Goal: Task Accomplishment & Management: Use online tool/utility

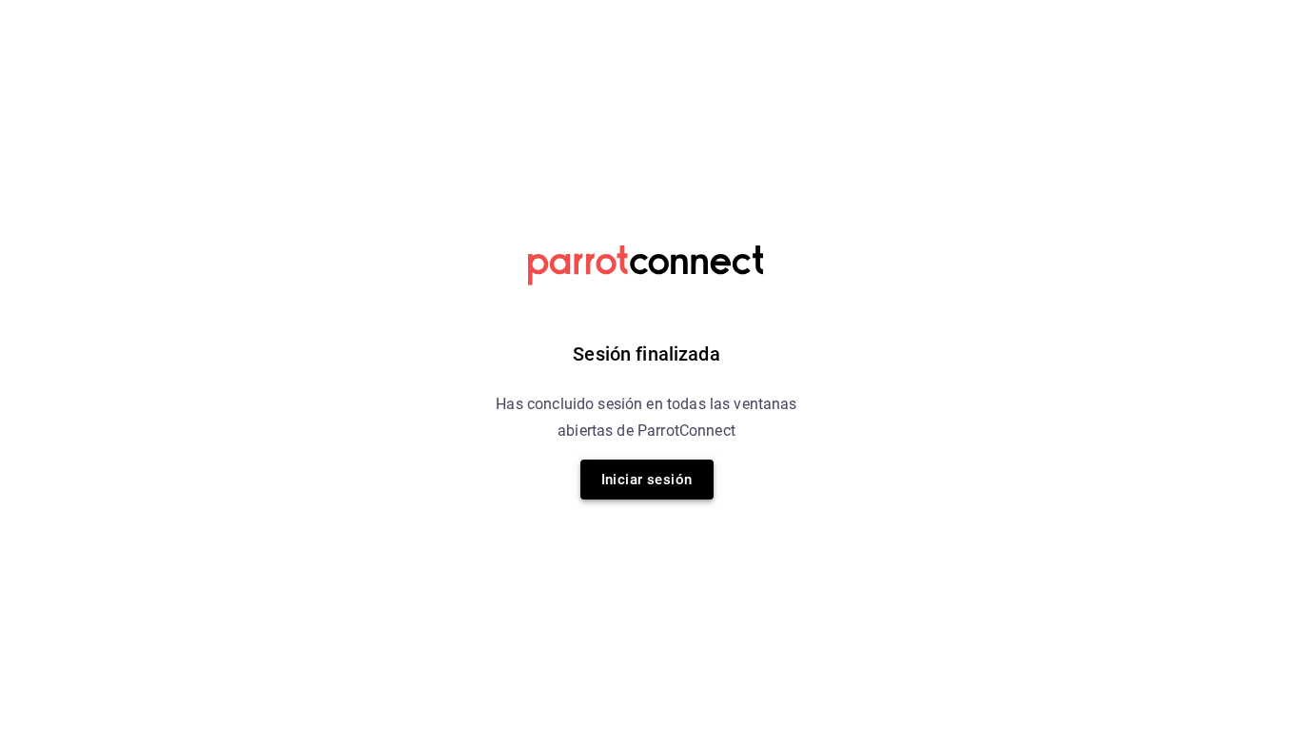
click at [668, 473] on button "Iniciar sesión" at bounding box center [646, 480] width 133 height 40
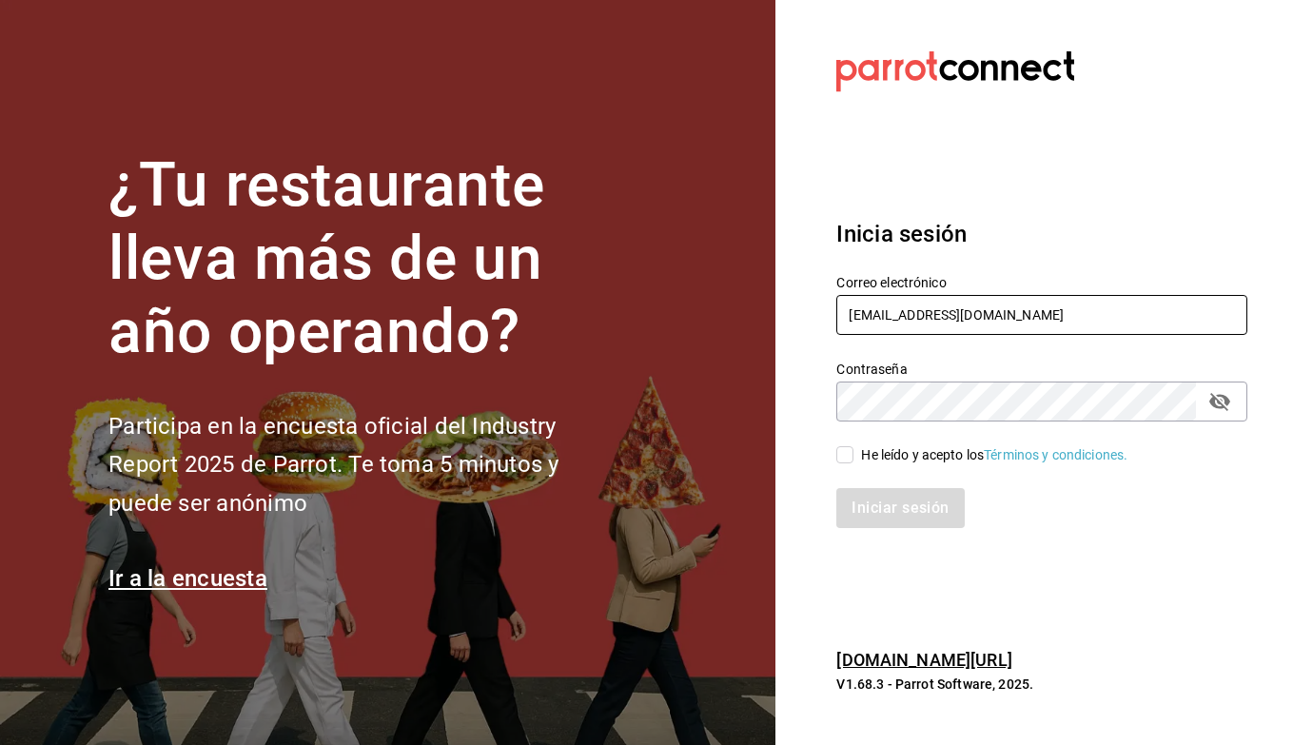
type input "berrinche155@gmail.com"
click at [831, 459] on div "He leído y acepto los Términos y condiciones." at bounding box center [1031, 444] width 434 height 44
click at [840, 459] on input "He leído y acepto los Términos y condiciones." at bounding box center [844, 454] width 17 height 17
checkbox input "true"
click at [883, 520] on button "Iniciar sesión" at bounding box center [900, 508] width 129 height 40
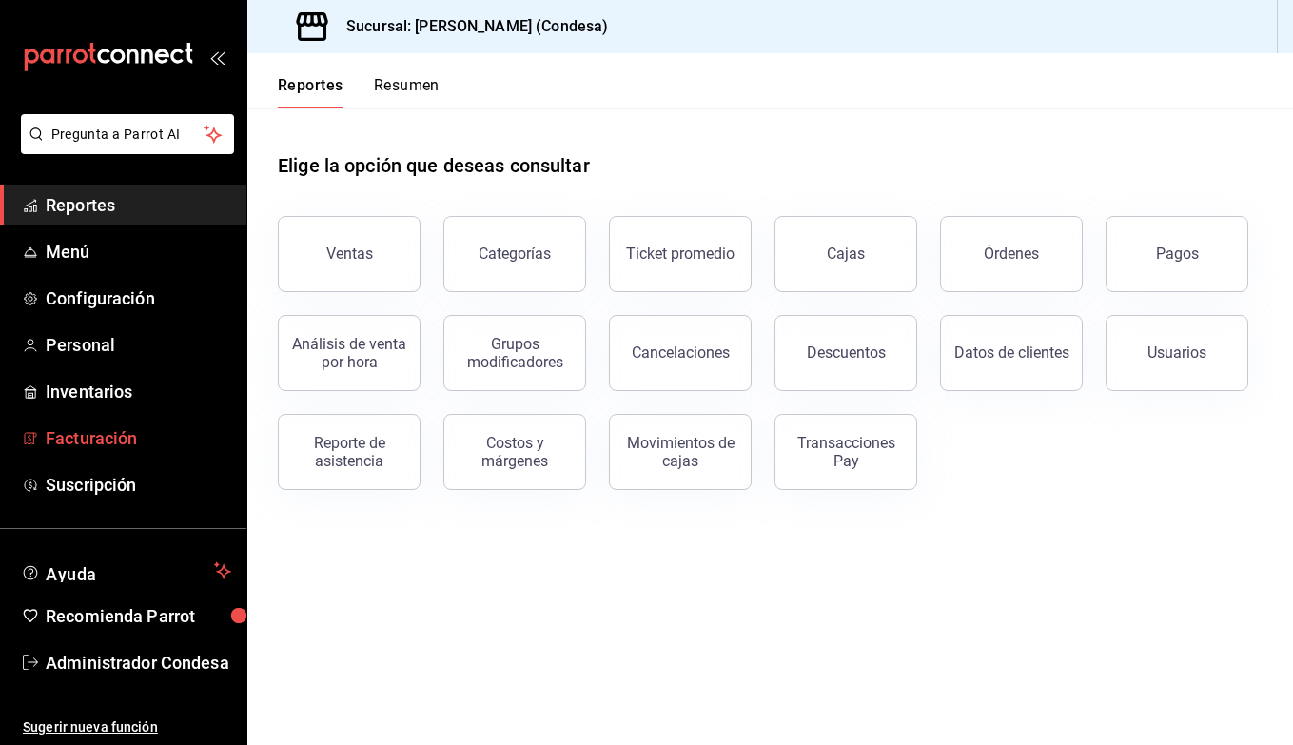
click at [119, 430] on span "Facturación" at bounding box center [139, 438] width 186 height 26
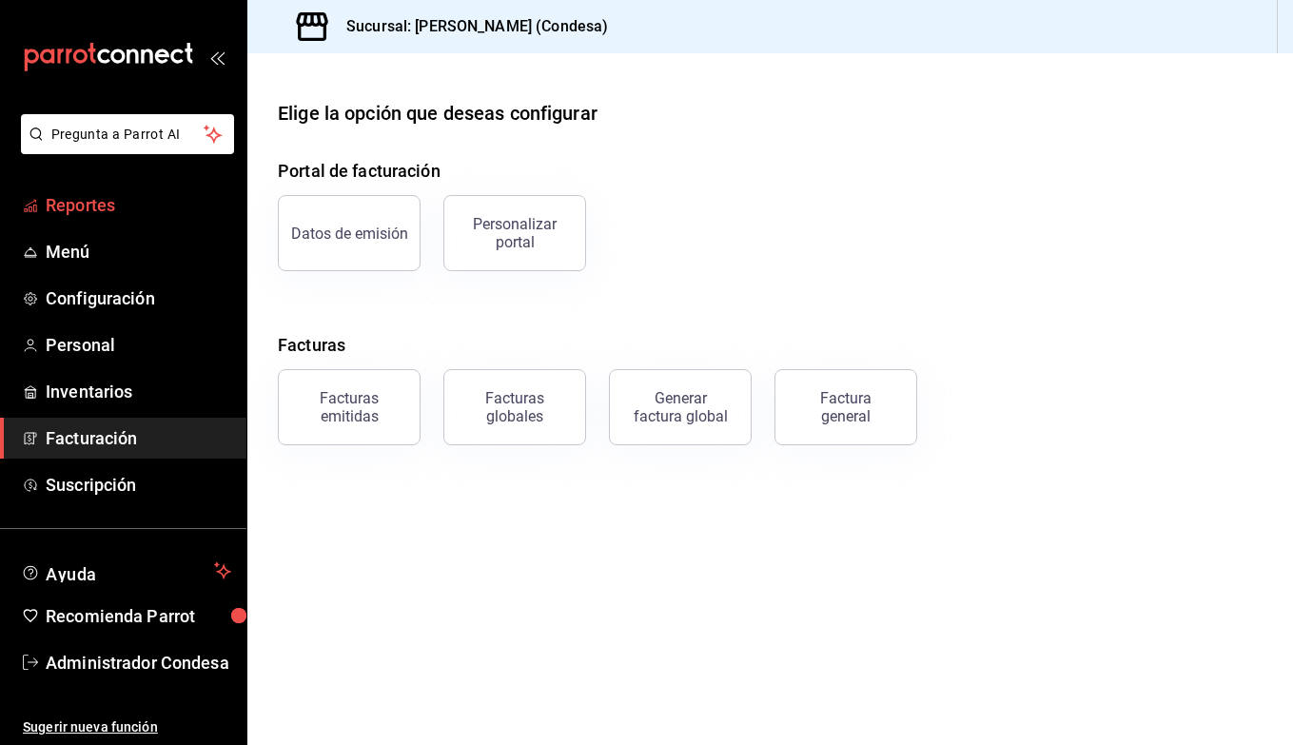
click at [100, 218] on link "Reportes" at bounding box center [123, 205] width 246 height 41
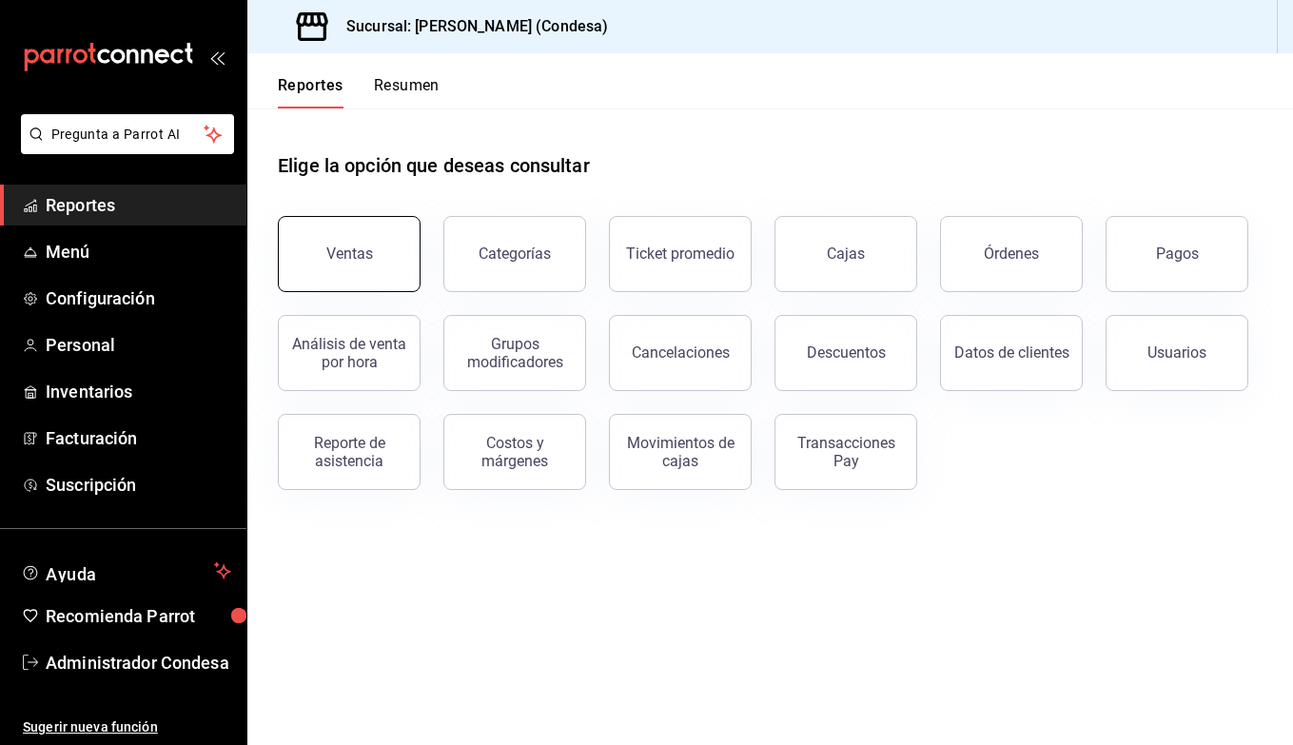
click at [375, 243] on button "Ventas" at bounding box center [349, 254] width 143 height 76
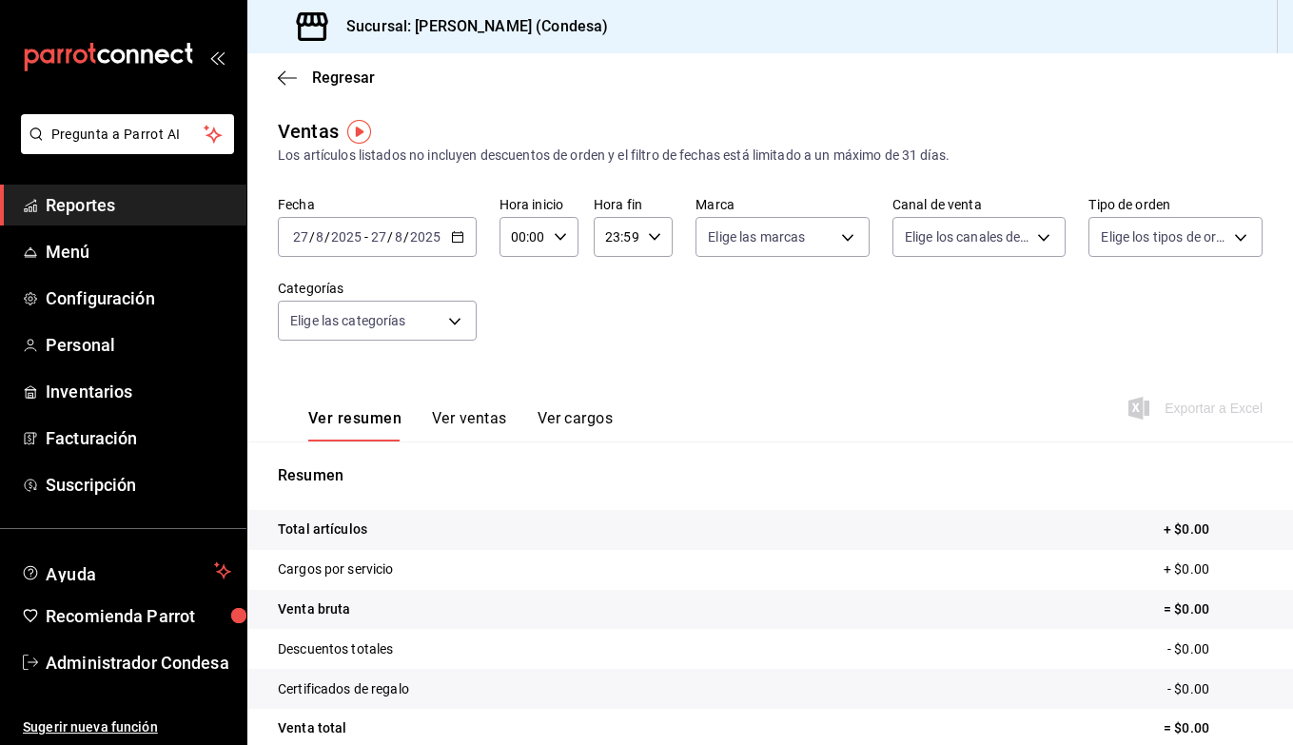
click at [448, 240] on div "[DATE] [DATE] - [DATE] [DATE]" at bounding box center [377, 237] width 199 height 40
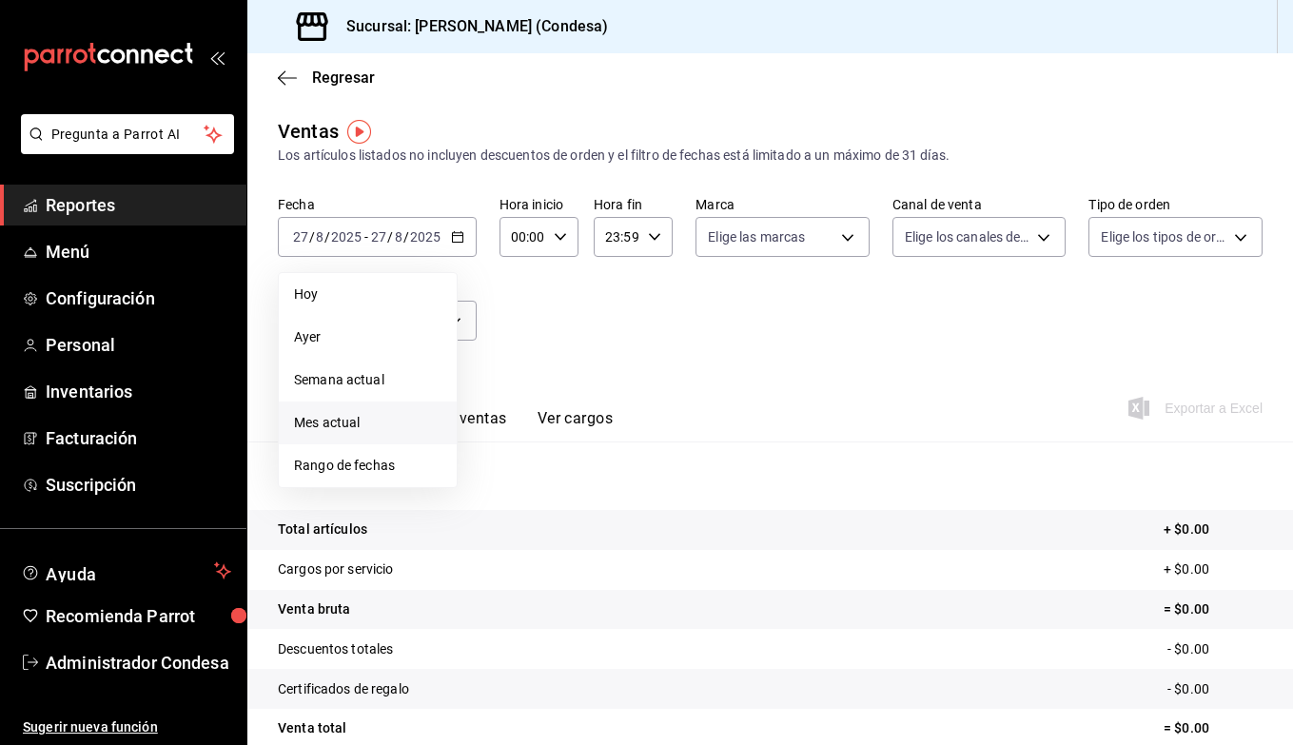
click at [391, 416] on span "Mes actual" at bounding box center [367, 423] width 147 height 20
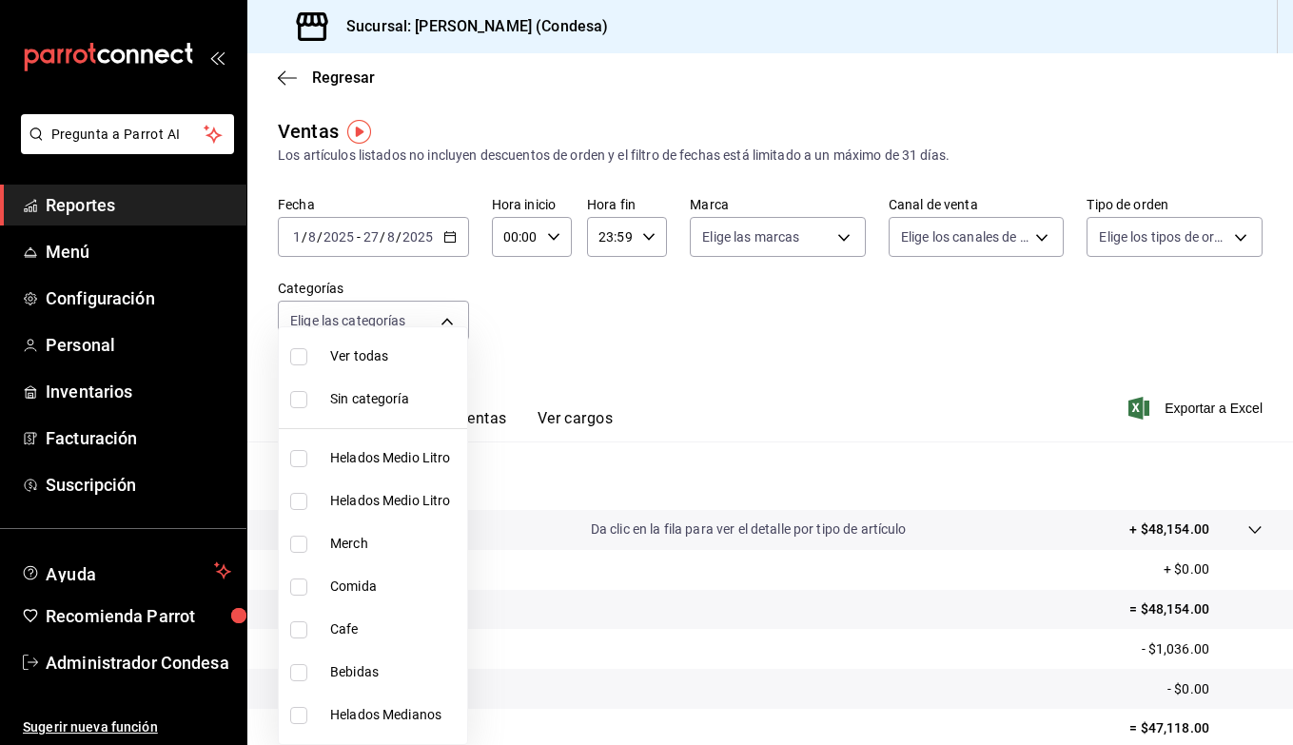
click at [409, 313] on body "Pregunta a Parrot AI Reportes Menú Configuración Personal Inventarios Facturaci…" at bounding box center [646, 372] width 1293 height 745
click at [547, 351] on div at bounding box center [646, 372] width 1293 height 745
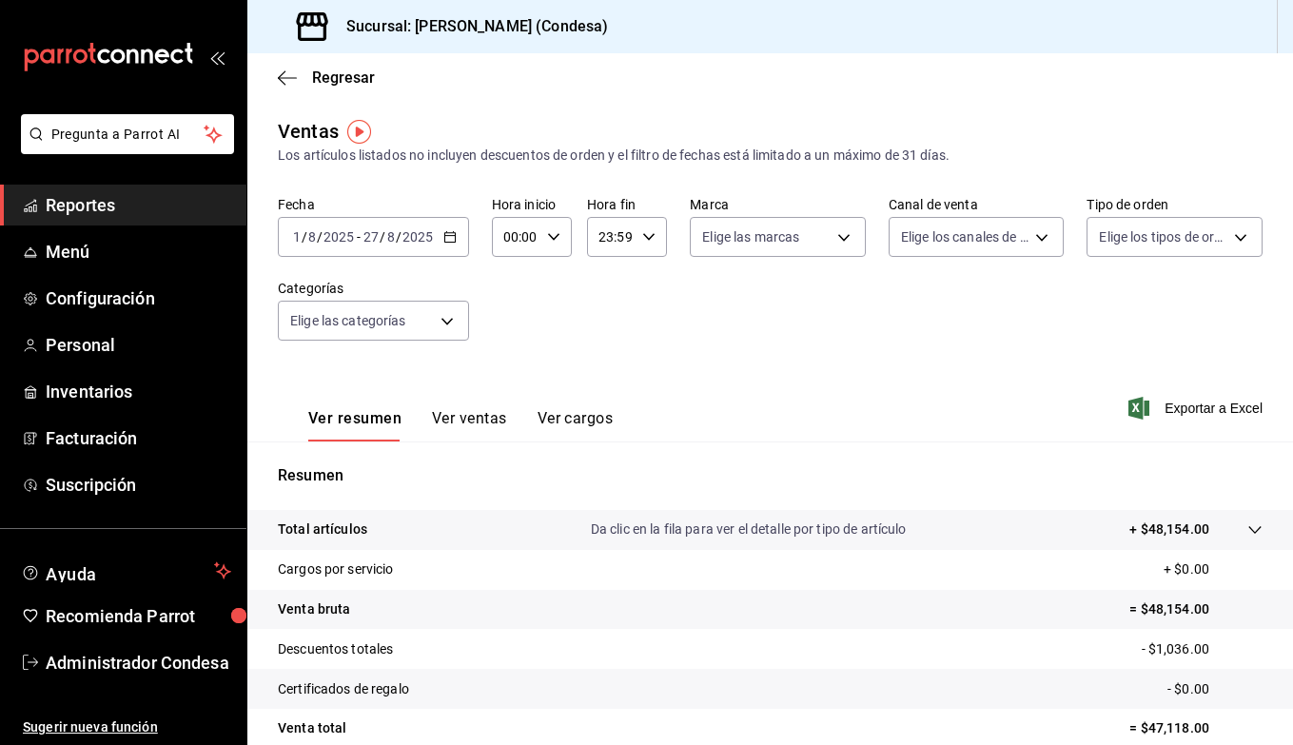
click at [444, 243] on icon "button" at bounding box center [449, 236] width 13 height 13
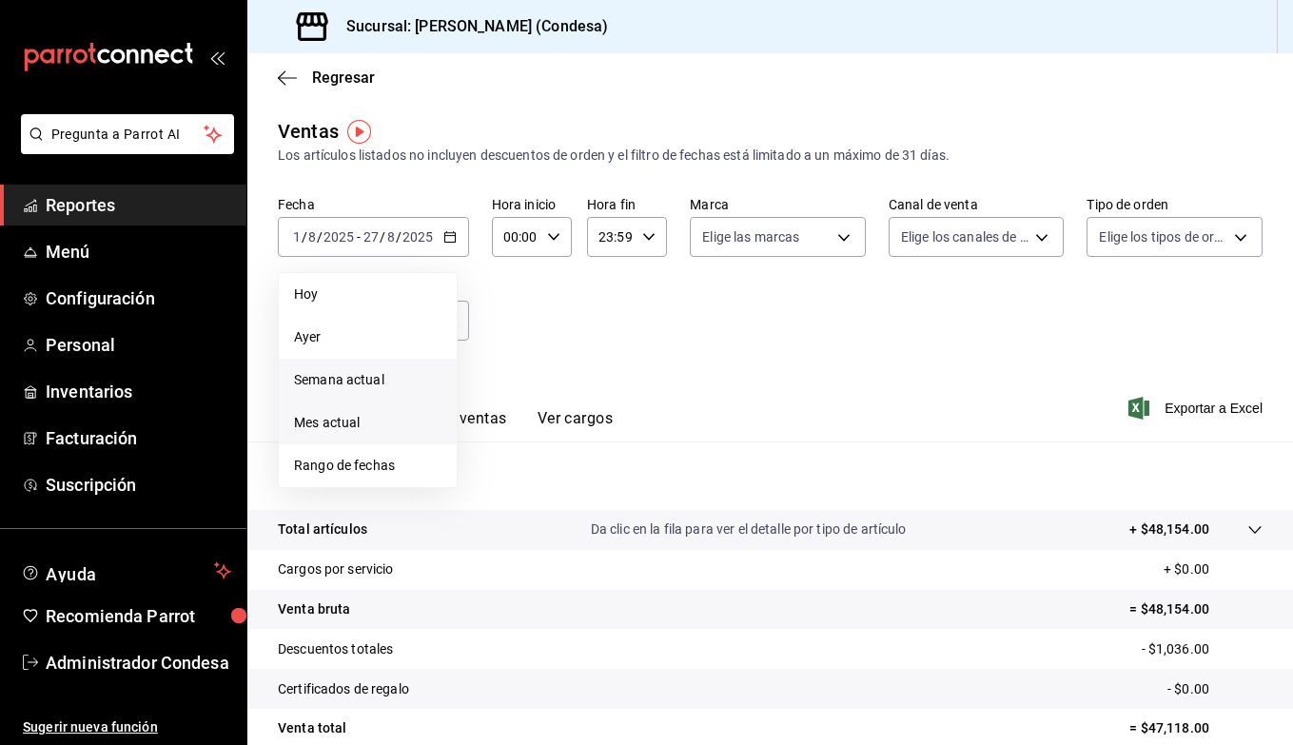
click at [369, 385] on span "Semana actual" at bounding box center [367, 380] width 147 height 20
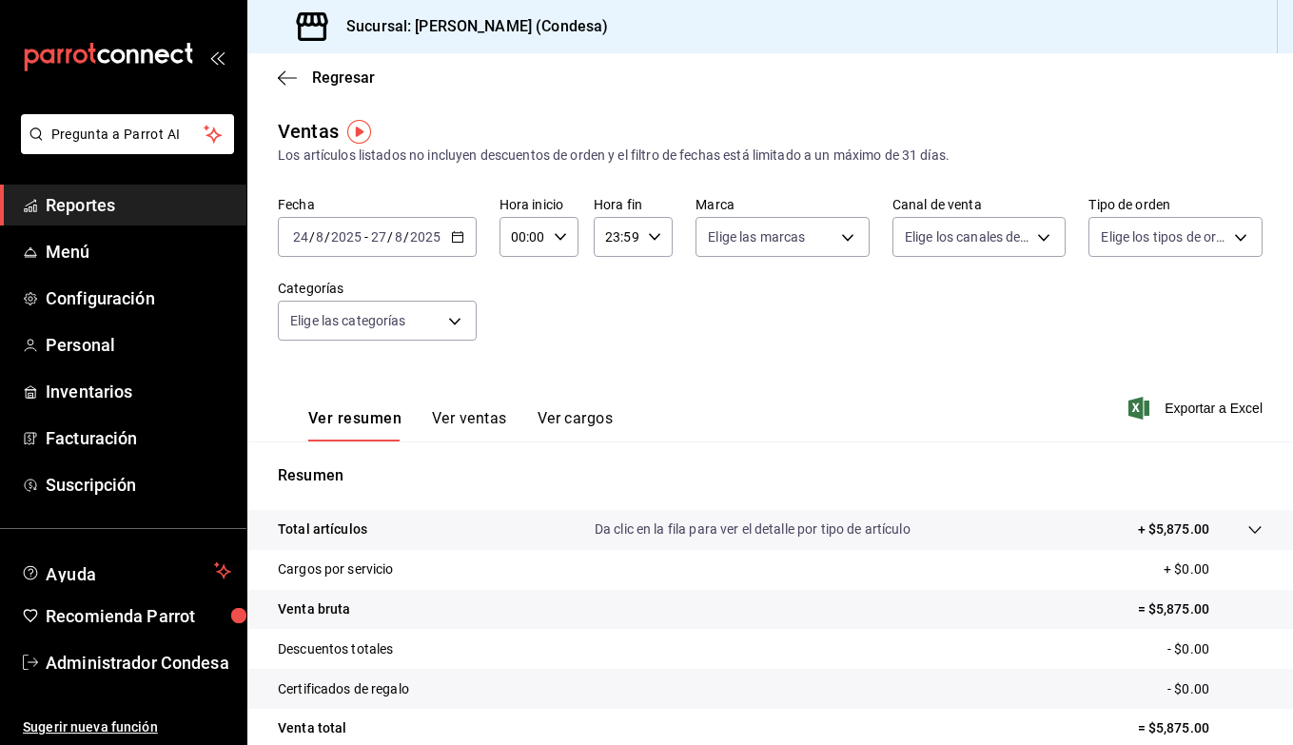
click at [418, 234] on input "2025" at bounding box center [425, 236] width 32 height 15
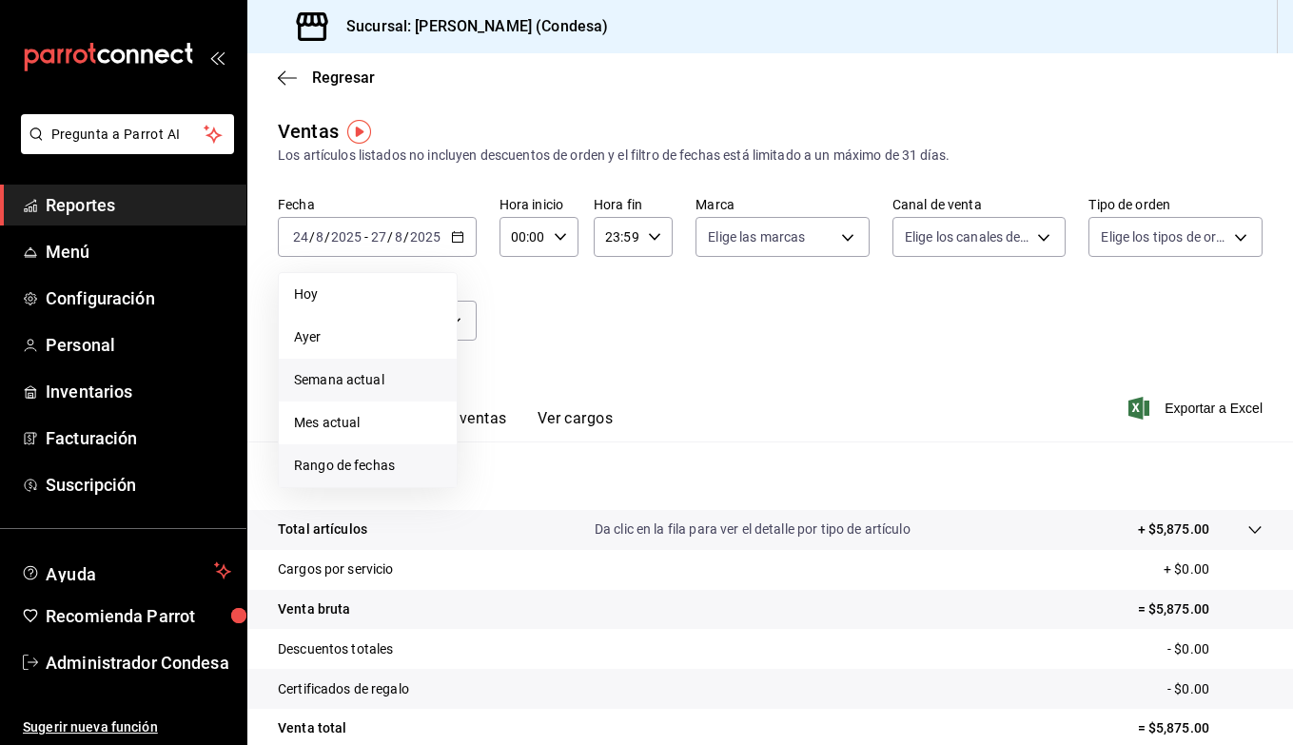
click at [401, 463] on span "Rango de fechas" at bounding box center [367, 466] width 147 height 20
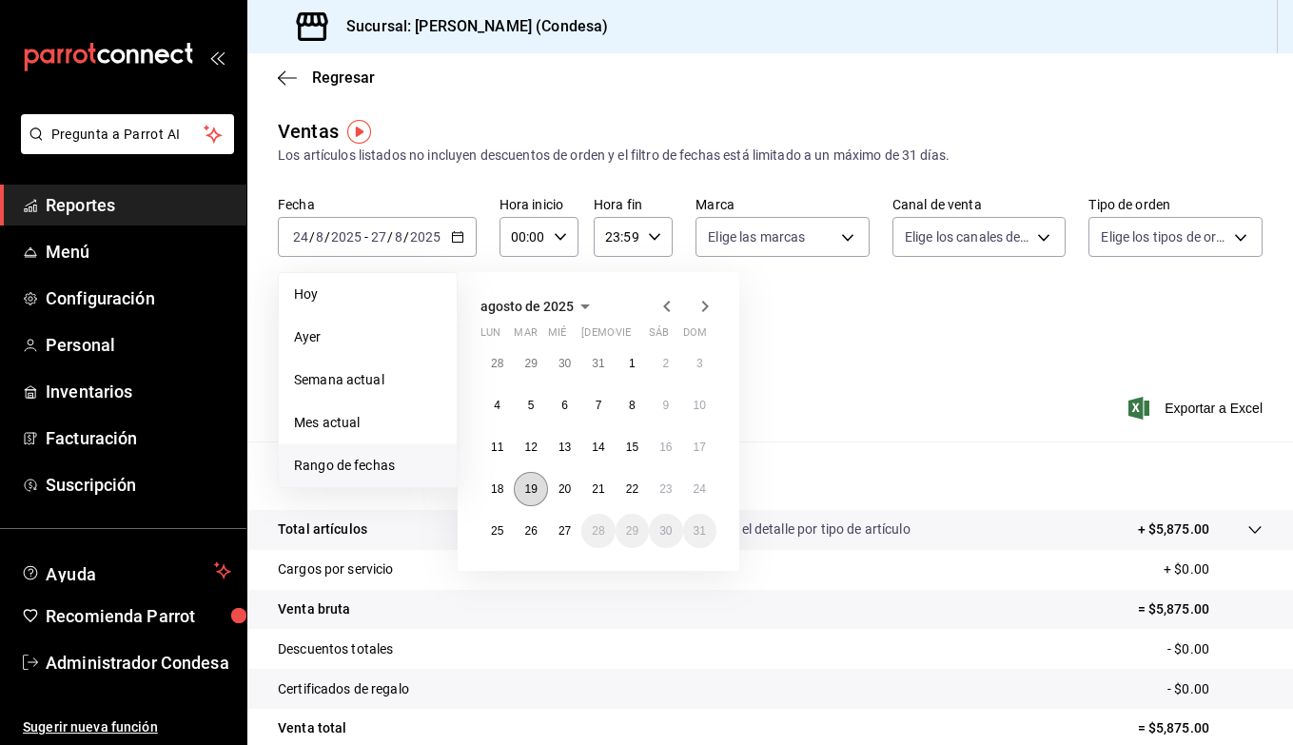
click at [530, 489] on abbr "19" at bounding box center [530, 488] width 12 height 13
click at [569, 530] on abbr "27" at bounding box center [565, 530] width 12 height 13
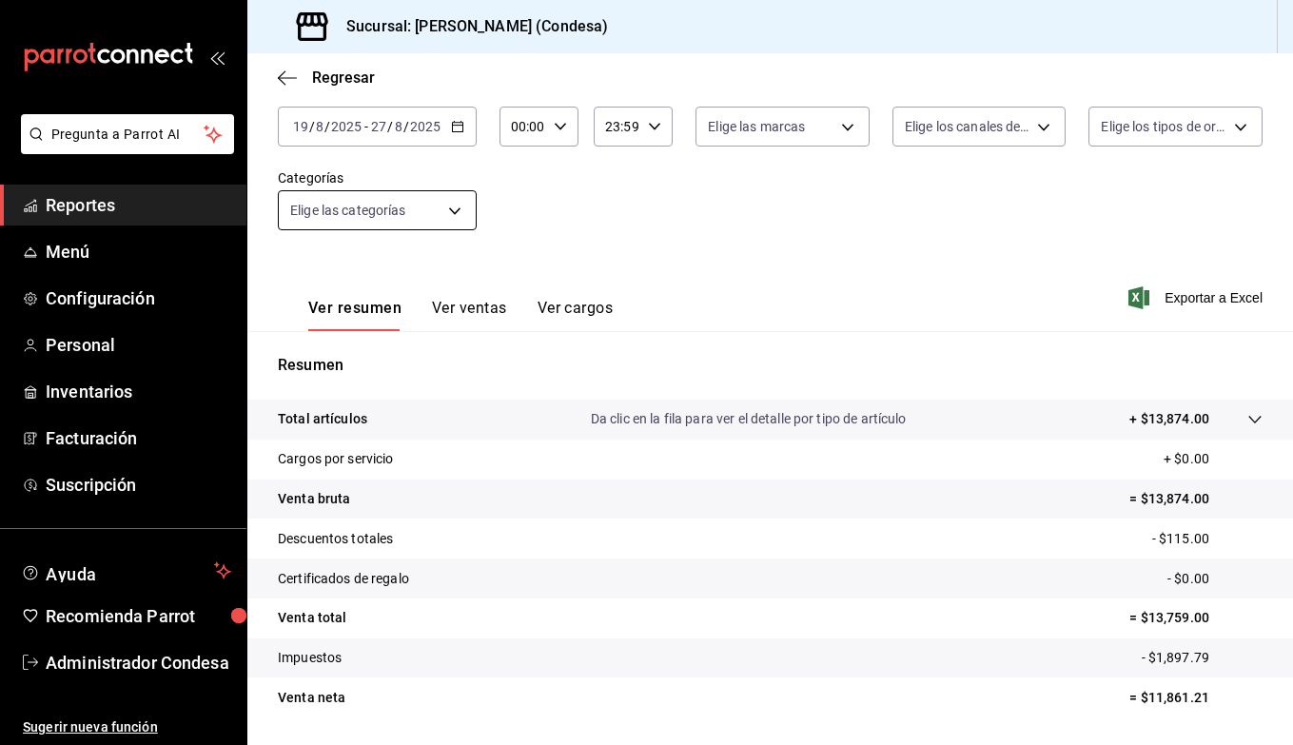
scroll to position [93, 0]
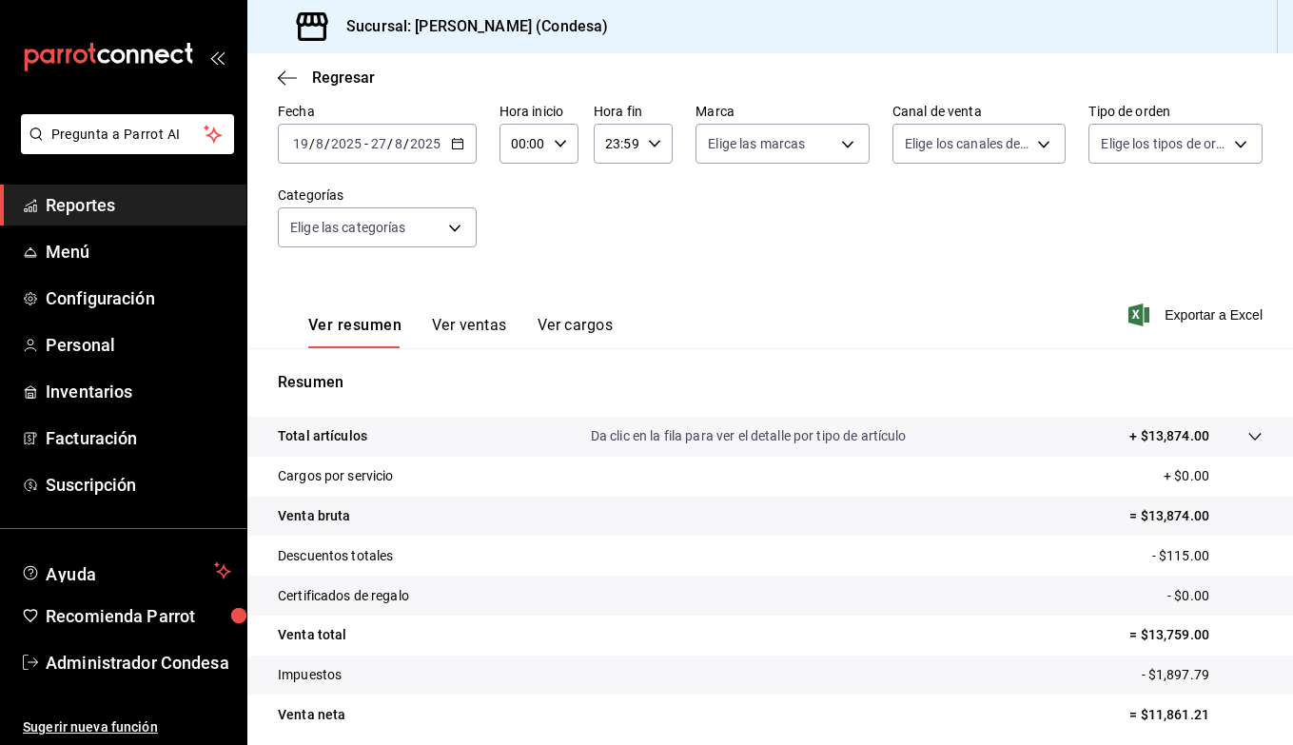
click at [362, 152] on div "[DATE] [DATE] - [DATE] [DATE]" at bounding box center [377, 144] width 199 height 40
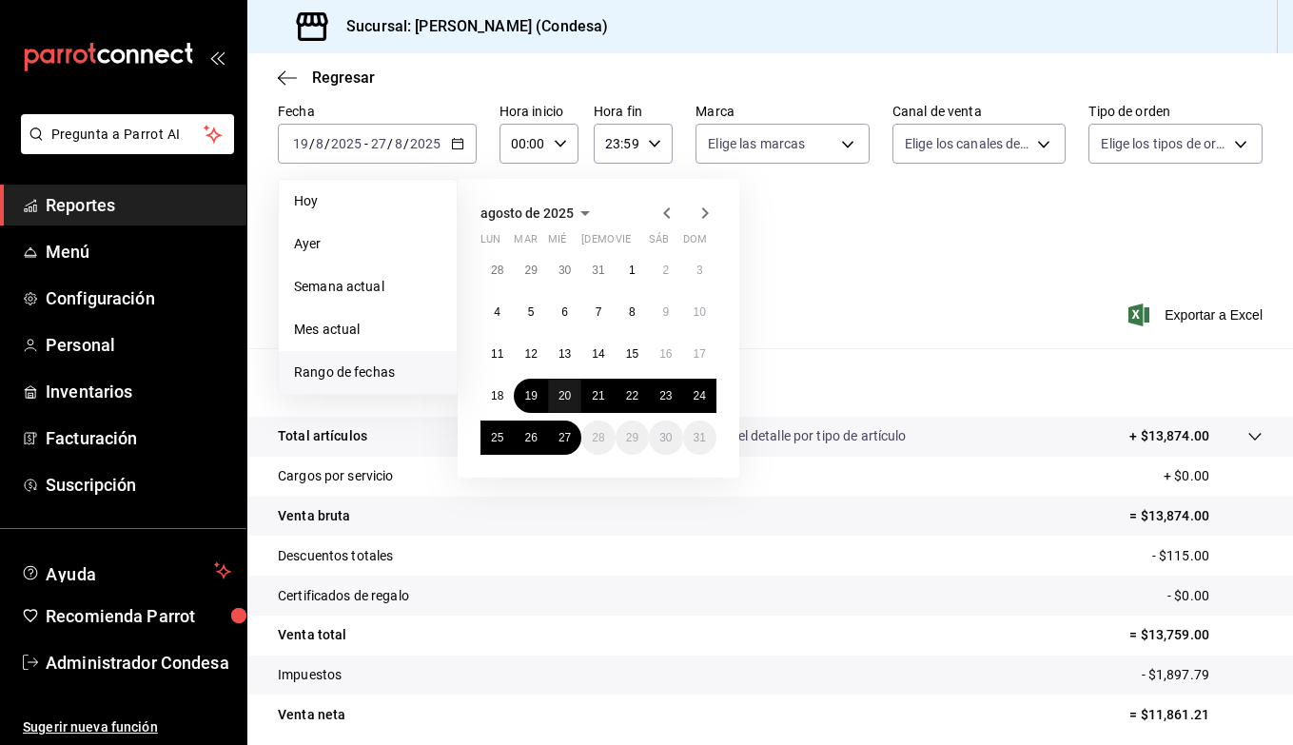
click at [565, 396] on abbr "20" at bounding box center [565, 395] width 12 height 13
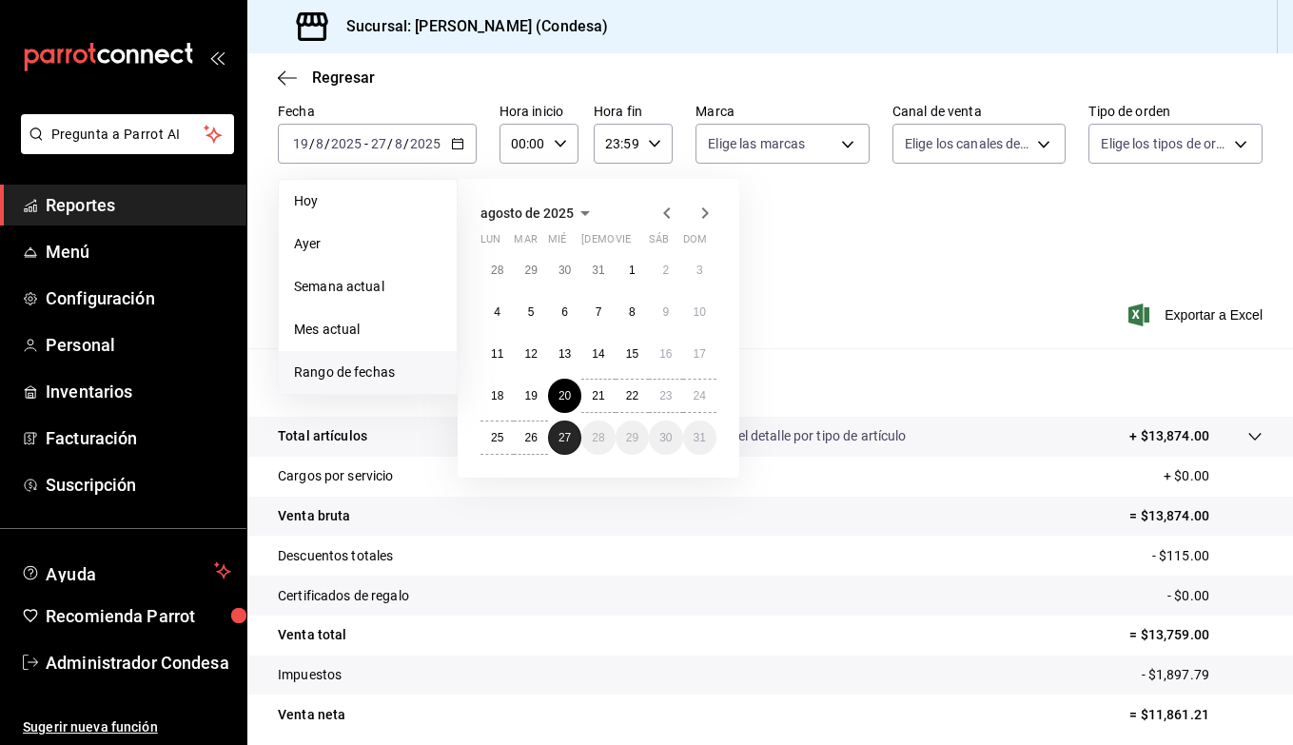
click at [566, 436] on abbr "27" at bounding box center [565, 437] width 12 height 13
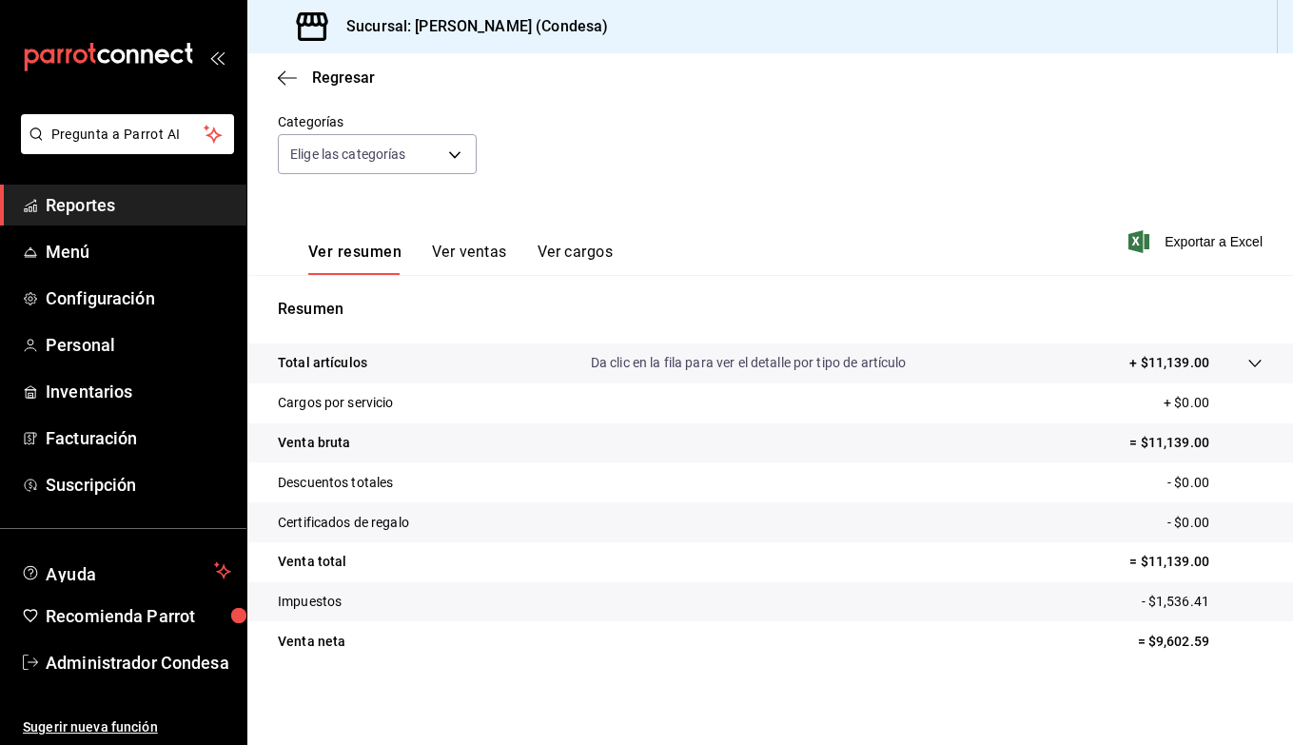
scroll to position [167, 0]
click at [950, 167] on div "Fecha [DATE] [DATE] - [DATE] [DATE] Hora inicio 00:00 Hora inicio Hora fin 23:5…" at bounding box center [770, 112] width 985 height 167
click at [463, 255] on button "Ver ventas" at bounding box center [469, 259] width 75 height 32
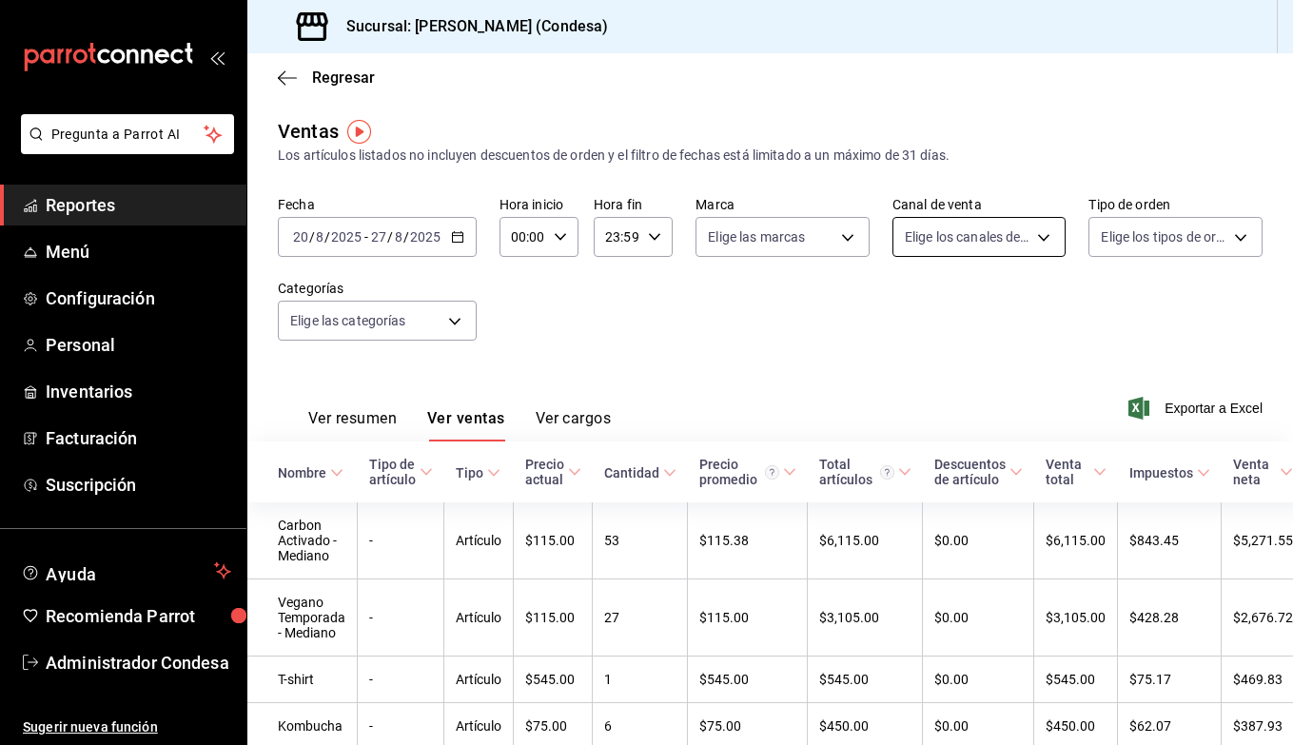
click at [1033, 228] on body "Pregunta a Parrot AI Reportes Menú Configuración Personal Inventarios Facturaci…" at bounding box center [646, 372] width 1293 height 745
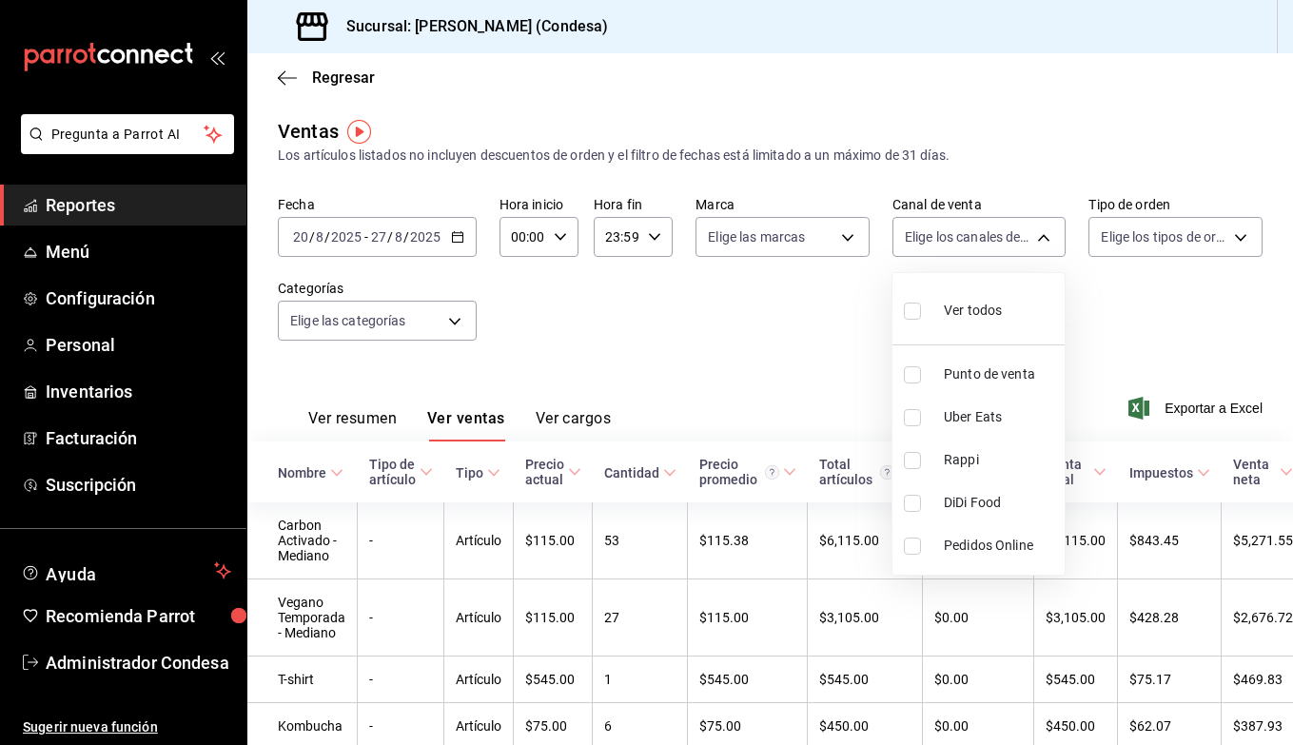
click at [1179, 232] on div at bounding box center [646, 372] width 1293 height 745
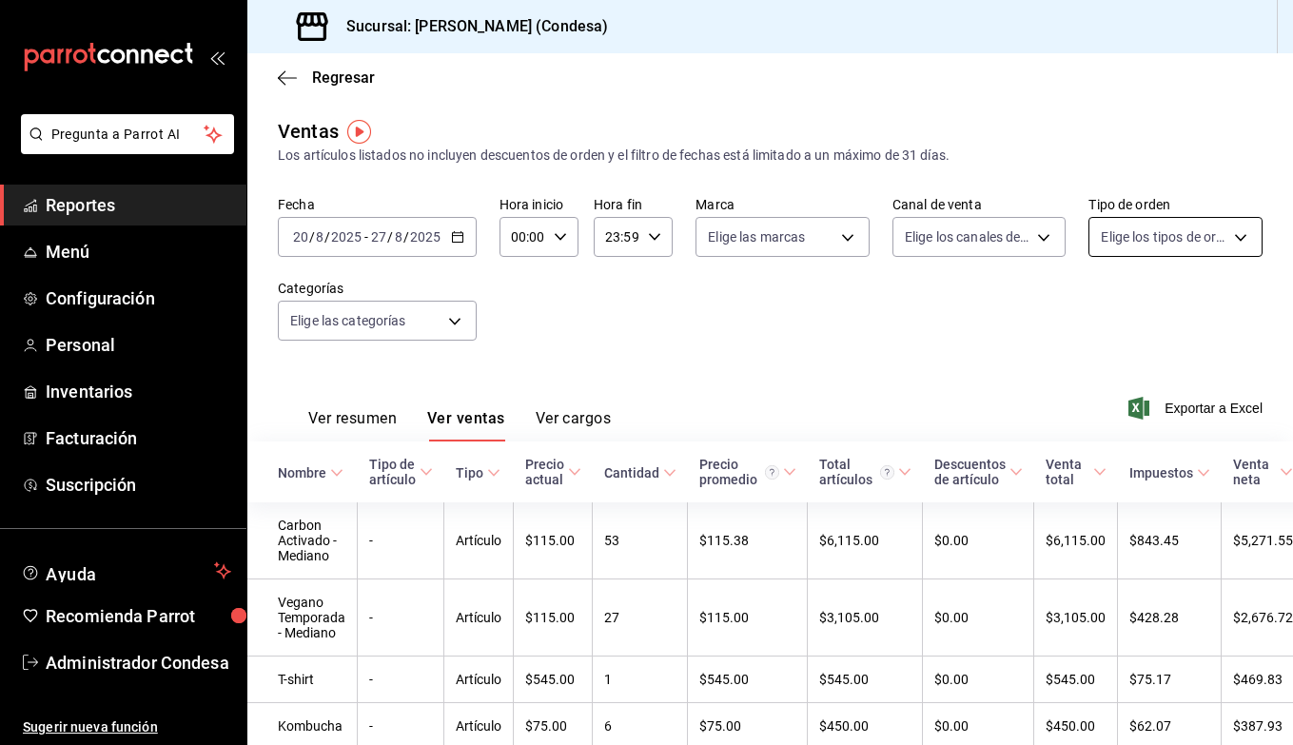
click at [1180, 250] on body "Pregunta a Parrot AI Reportes Menú Configuración Personal Inventarios Facturaci…" at bounding box center [646, 372] width 1293 height 745
click at [1019, 254] on div at bounding box center [646, 372] width 1293 height 745
click at [1019, 254] on body "Pregunta a Parrot AI Reportes Menú Configuración Personal Inventarios Facturaci…" at bounding box center [646, 372] width 1293 height 745
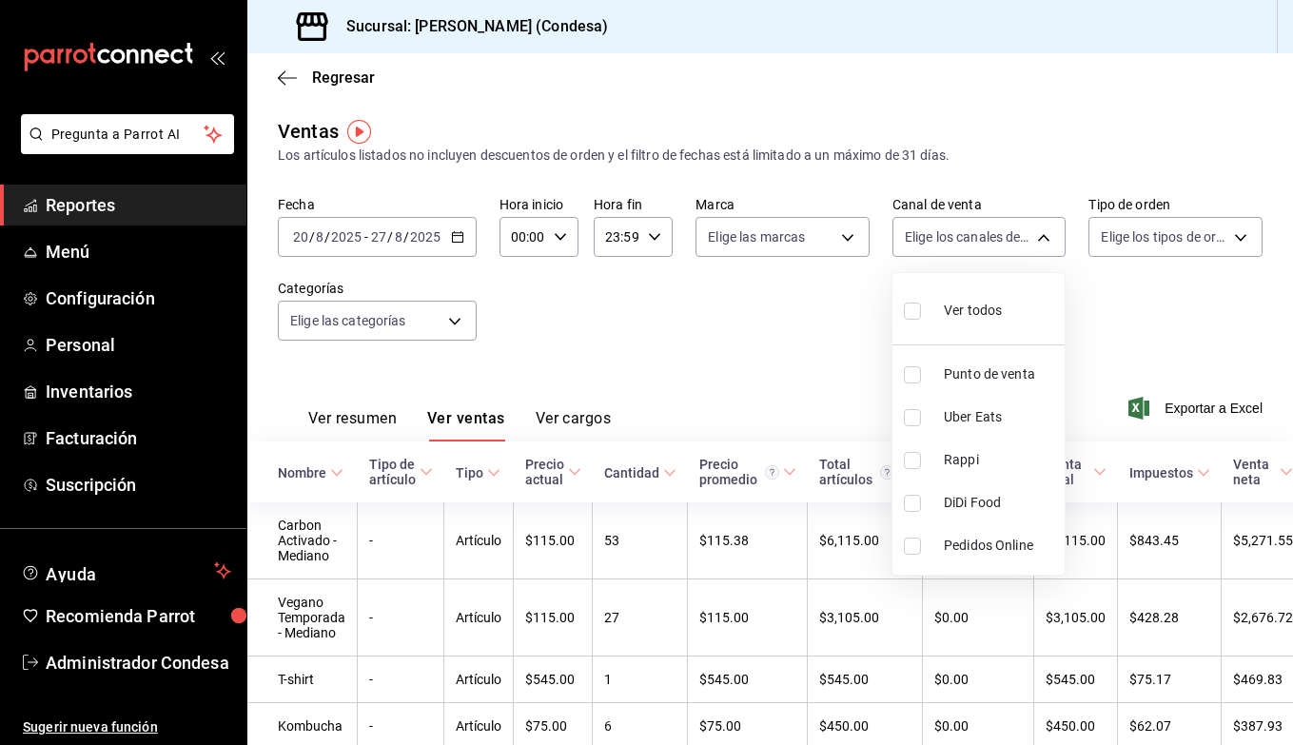
click at [427, 329] on div at bounding box center [646, 372] width 1293 height 745
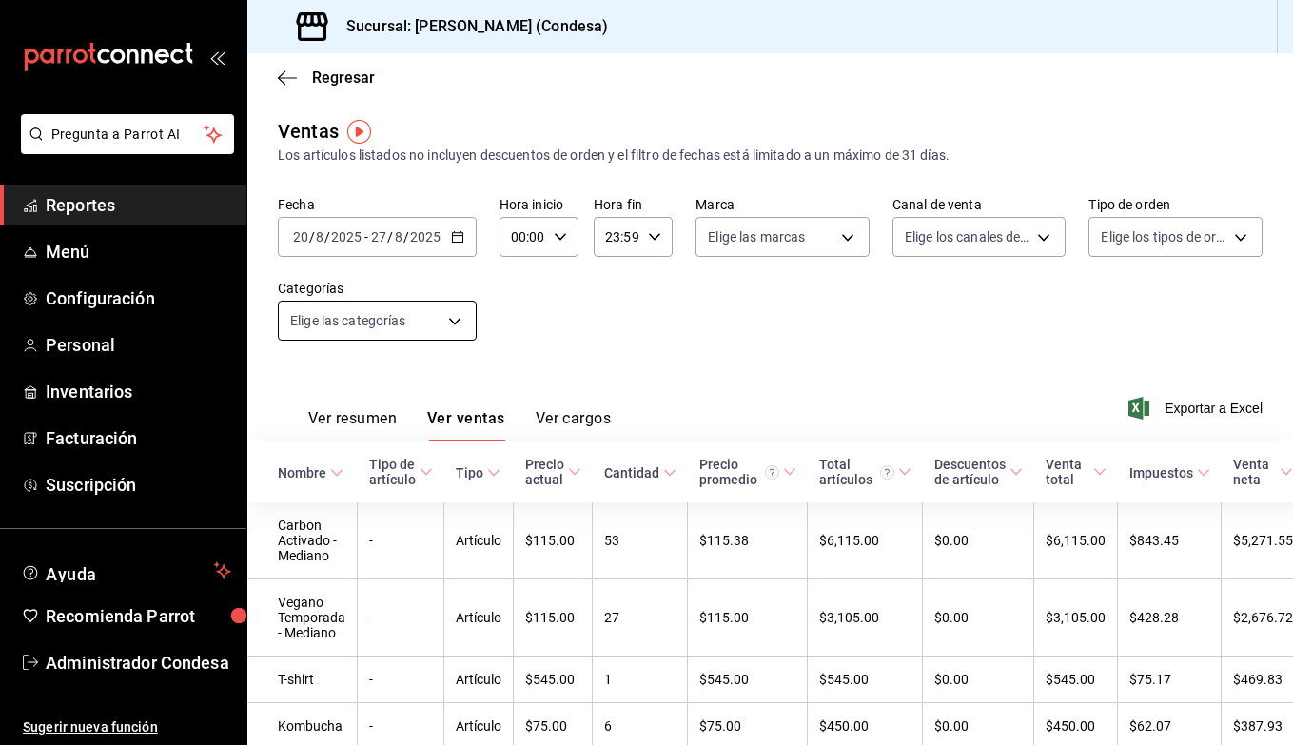
click at [427, 314] on body "Pregunta a Parrot AI Reportes Menú Configuración Personal Inventarios Facturaci…" at bounding box center [646, 372] width 1293 height 745
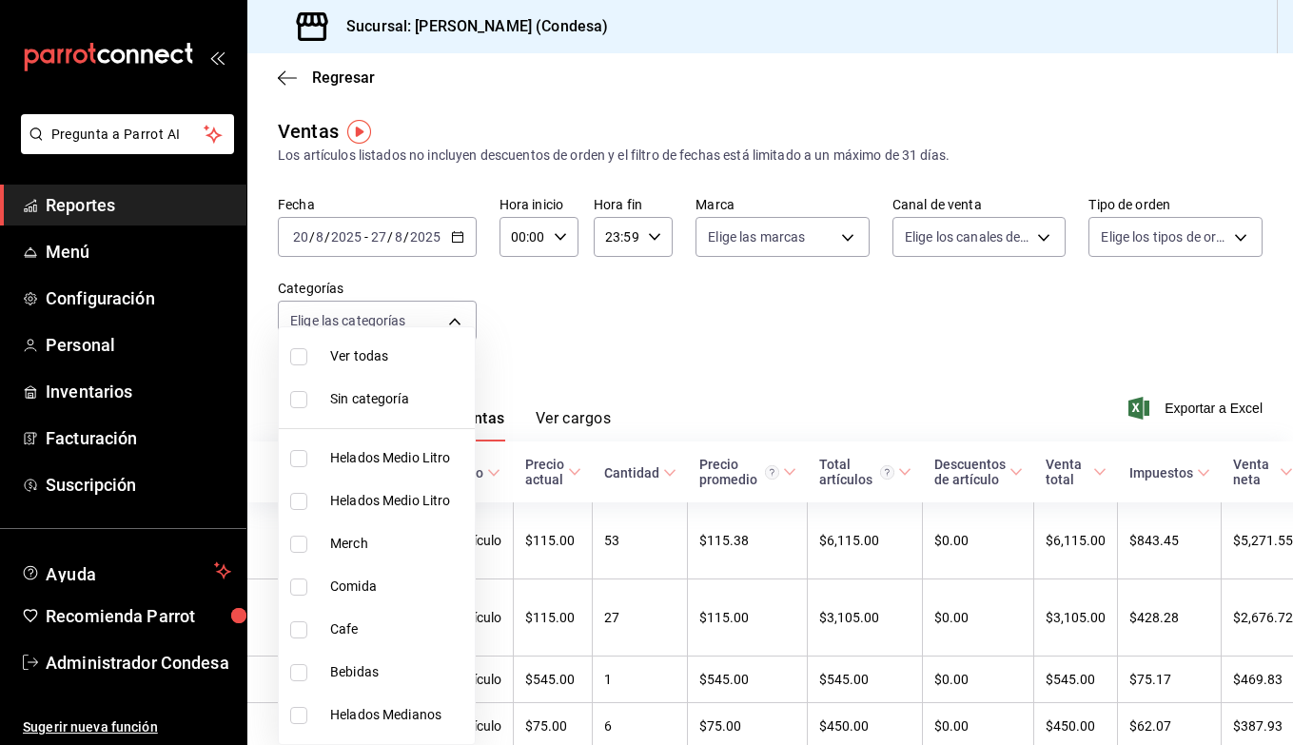
click at [577, 381] on div at bounding box center [646, 372] width 1293 height 745
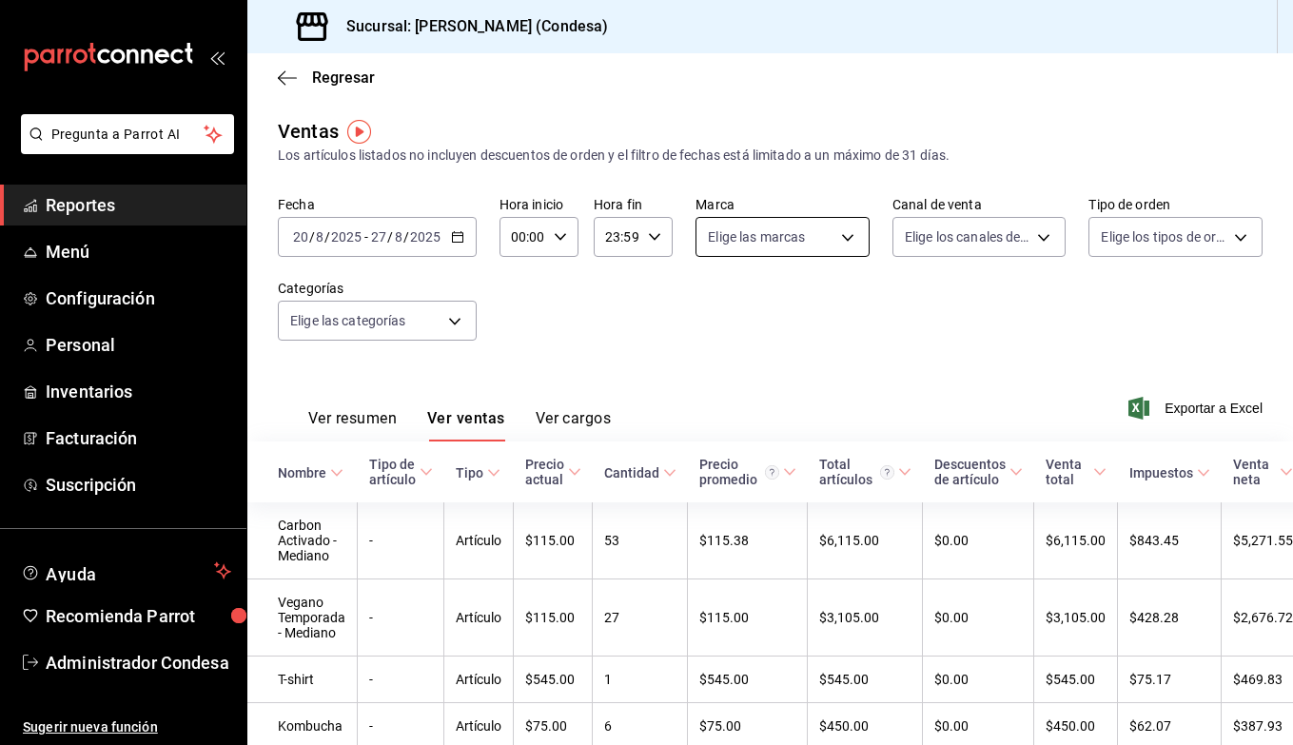
click at [852, 241] on body "Pregunta a Parrot AI Reportes Menú Configuración Personal Inventarios Facturaci…" at bounding box center [646, 372] width 1293 height 745
click at [1060, 354] on div at bounding box center [646, 372] width 1293 height 745
